Goal: Transaction & Acquisition: Purchase product/service

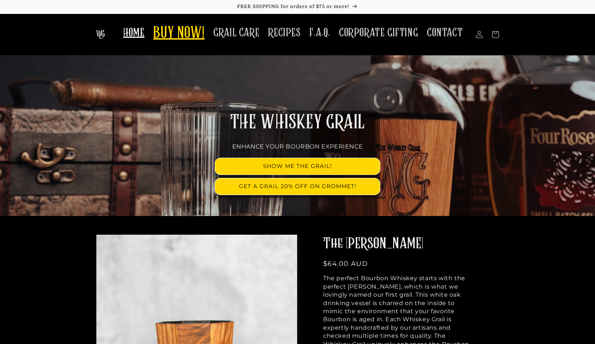
click at [184, 40] on span "BUY NOW!" at bounding box center [178, 33] width 51 height 20
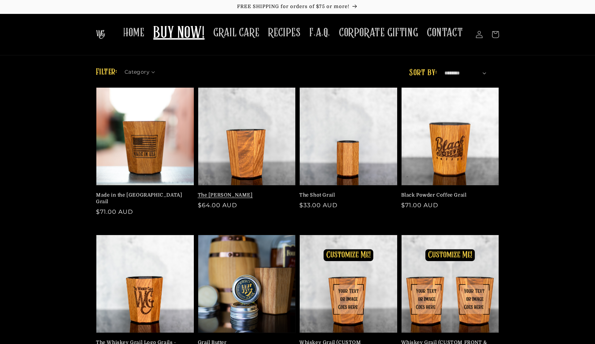
click at [217, 192] on link "The [PERSON_NAME]" at bounding box center [245, 195] width 94 height 7
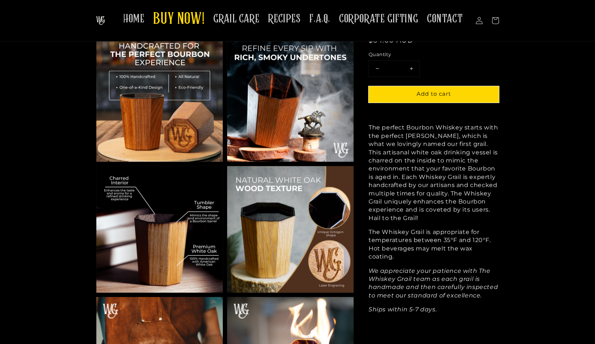
scroll to position [259, 0]
